Goal: Information Seeking & Learning: Learn about a topic

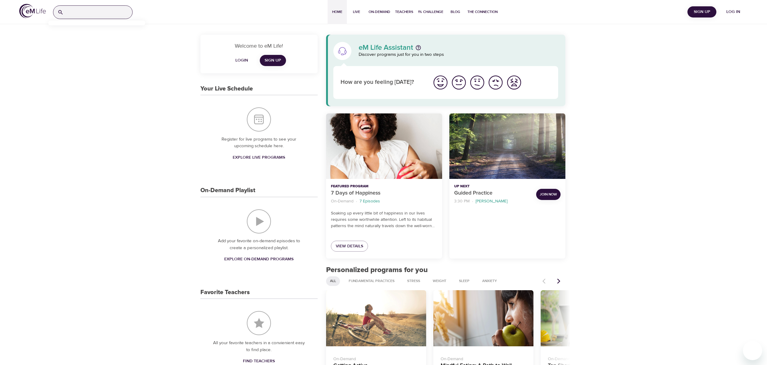
click at [80, 7] on input "search" at bounding box center [99, 12] width 66 height 13
click at [70, 37] on p "Weight Balance for Life" at bounding box center [75, 38] width 44 height 9
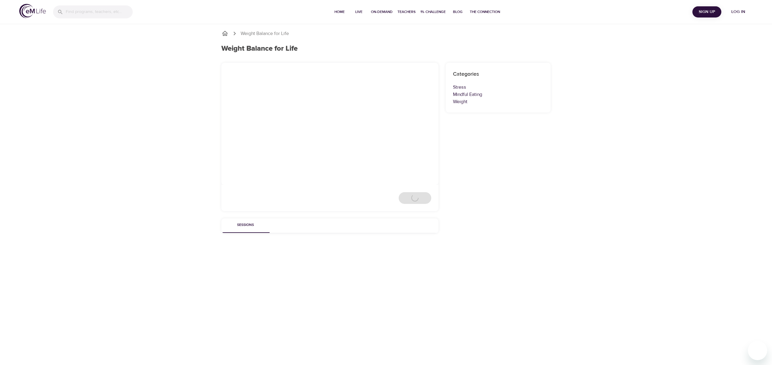
click at [71, 54] on div "Weight Balance for Life Weight Balance for Life loading Sessions Categories Str…" at bounding box center [386, 143] width 772 height 241
